Goal: Check status: Check status

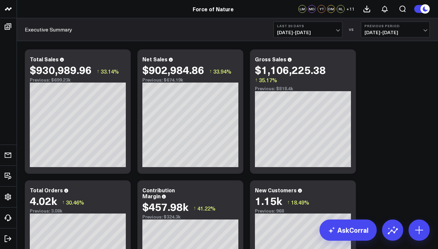
click at [339, 30] on span "[DATE] - [DATE]" at bounding box center [308, 32] width 62 height 5
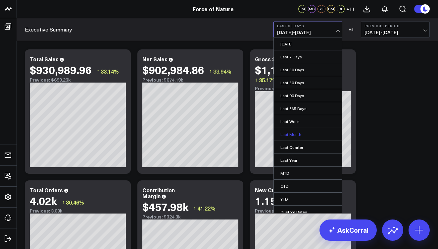
click at [294, 131] on link "Last Month" at bounding box center [308, 134] width 68 height 13
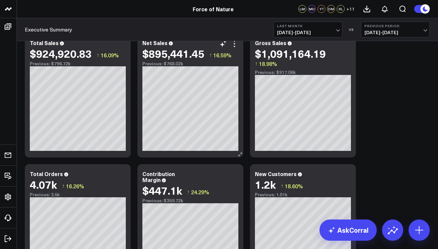
scroll to position [24, 0]
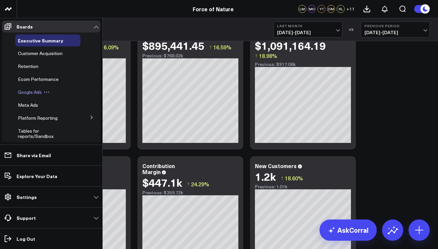
click at [31, 88] on div "Google Ads" at bounding box center [47, 92] width 65 height 12
click at [30, 92] on span "Google Ads" at bounding box center [30, 92] width 24 height 6
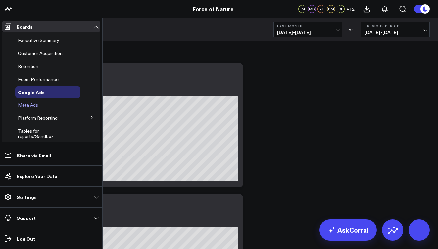
click at [26, 104] on span "Meta Ads" at bounding box center [28, 105] width 20 height 6
